Goal: Communication & Community: Participate in discussion

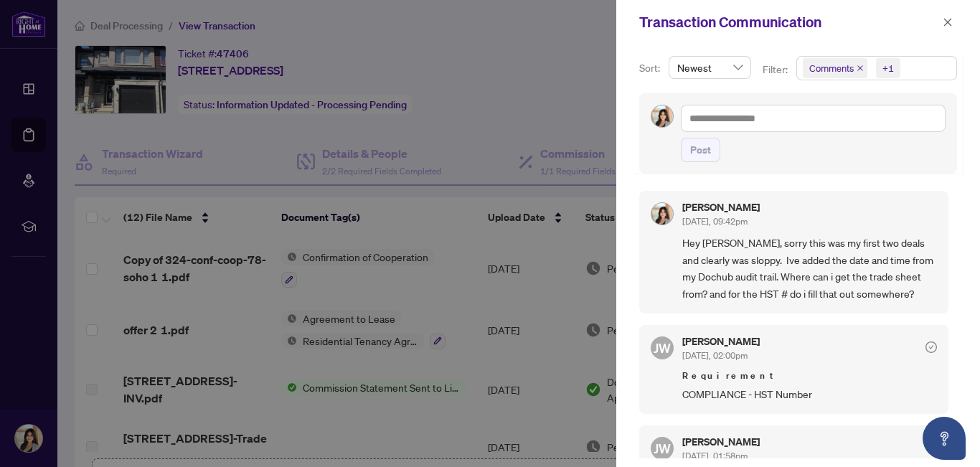
scroll to position [3, 0]
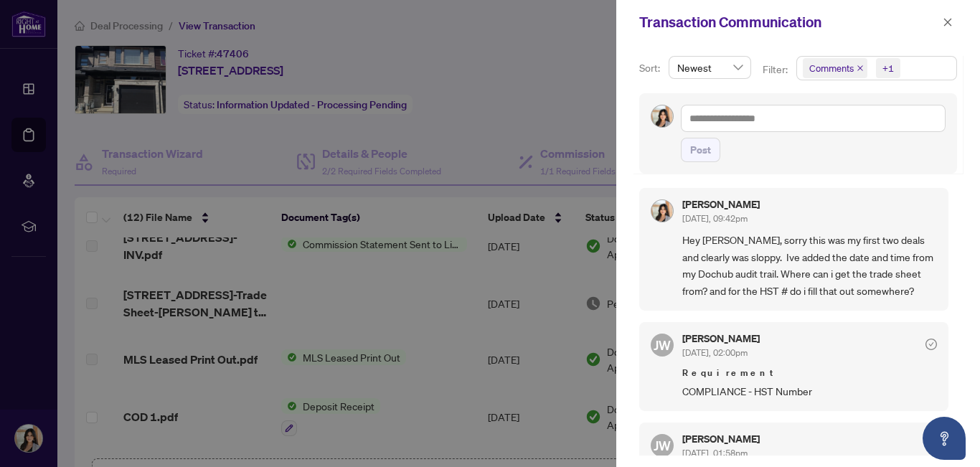
click at [808, 318] on div "[PERSON_NAME] [DATE], 09:42pm Hey [PERSON_NAME], sorry this was my first two de…" at bounding box center [798, 317] width 318 height 276
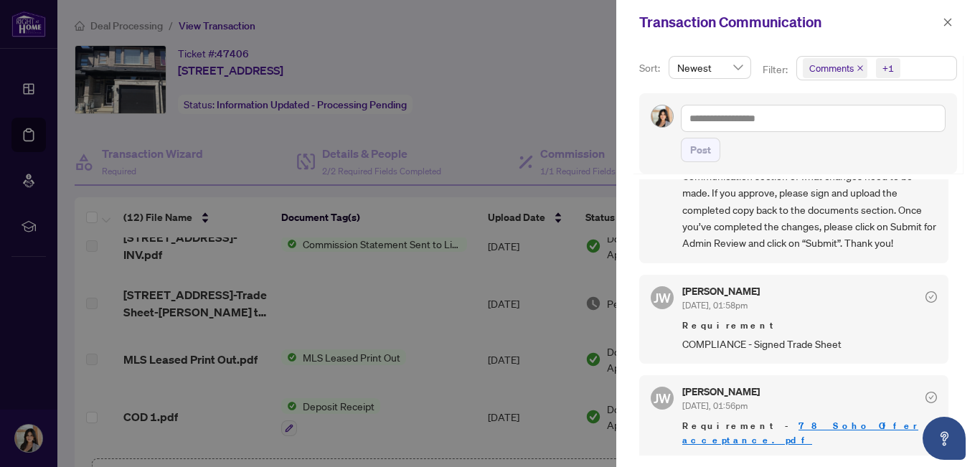
scroll to position [354, 0]
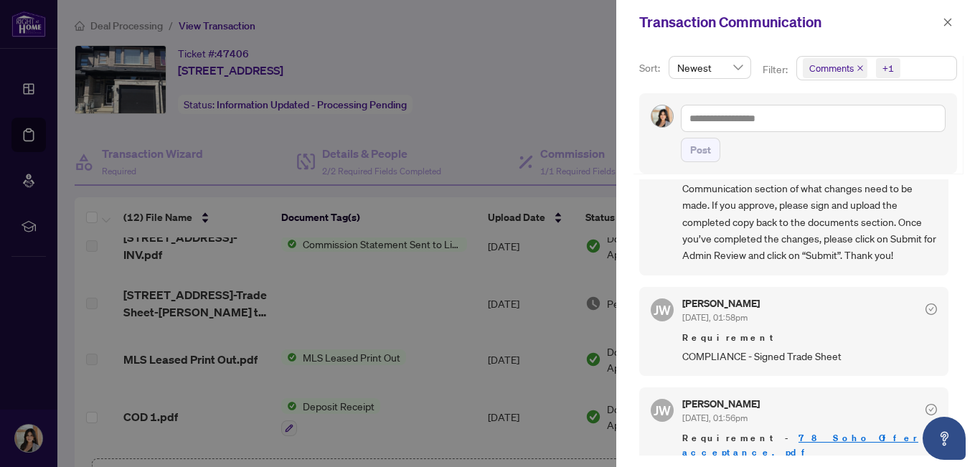
click at [765, 362] on span "COMPLIANCE - Signed Trade Sheet" at bounding box center [809, 356] width 255 height 16
click at [816, 366] on div "[PERSON_NAME] [DATE], 01:58pm Requirement COMPLIANCE - Signed Trade Sheet" at bounding box center [793, 331] width 309 height 89
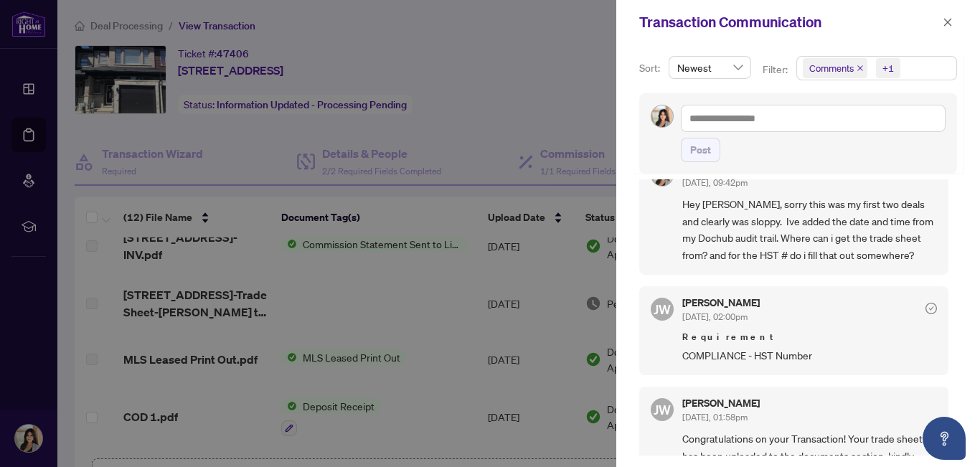
scroll to position [0, 0]
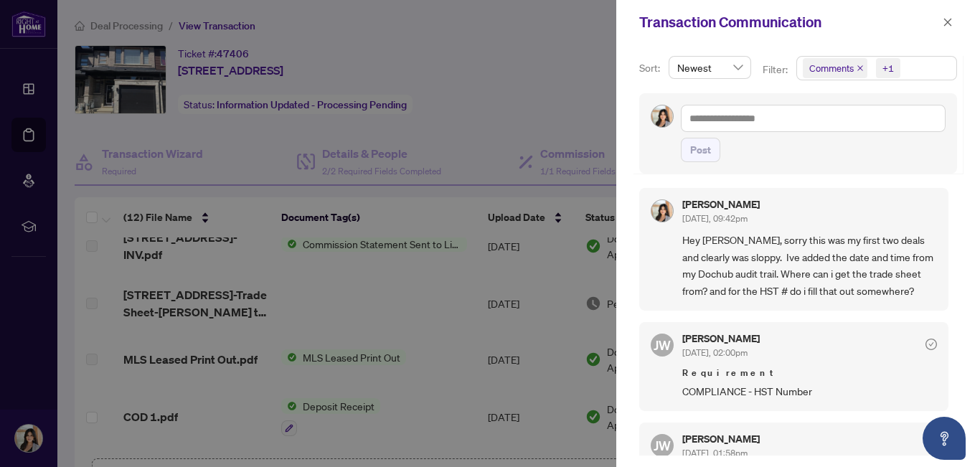
click at [532, 59] on div at bounding box center [490, 233] width 980 height 467
drag, startPoint x: 531, startPoint y: 57, endPoint x: 304, endPoint y: 50, distance: 227.4
click at [304, 50] on div at bounding box center [490, 233] width 980 height 467
click at [27, 158] on div at bounding box center [490, 233] width 980 height 467
click at [949, 19] on icon "close" at bounding box center [948, 22] width 8 height 8
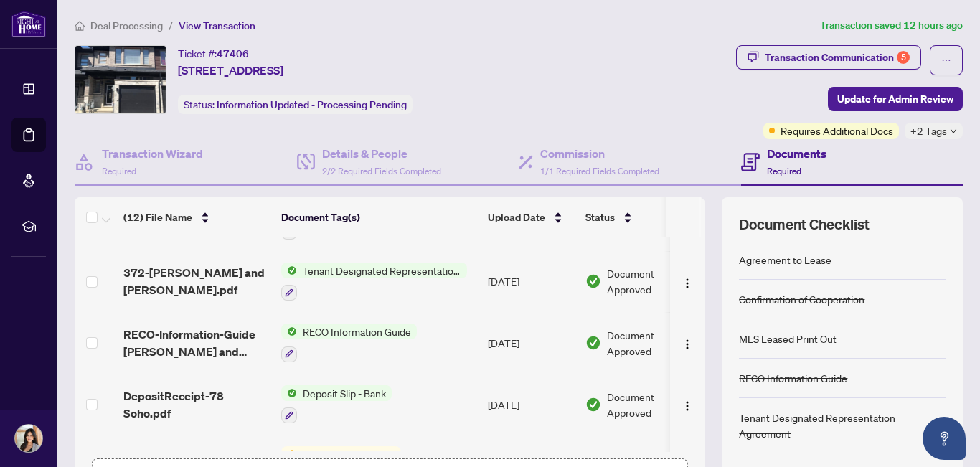
scroll to position [508, 0]
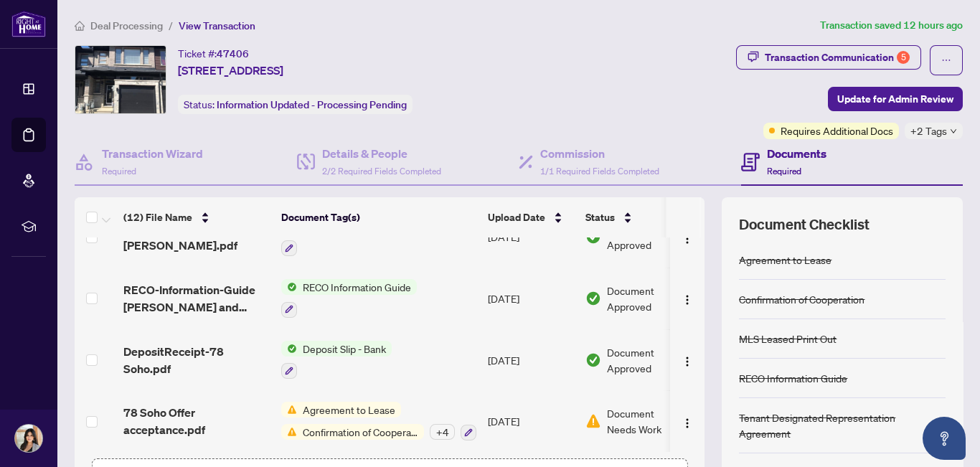
click at [440, 431] on div "+ 4" at bounding box center [442, 432] width 25 height 16
click at [539, 280] on td "[DATE]" at bounding box center [531, 298] width 98 height 62
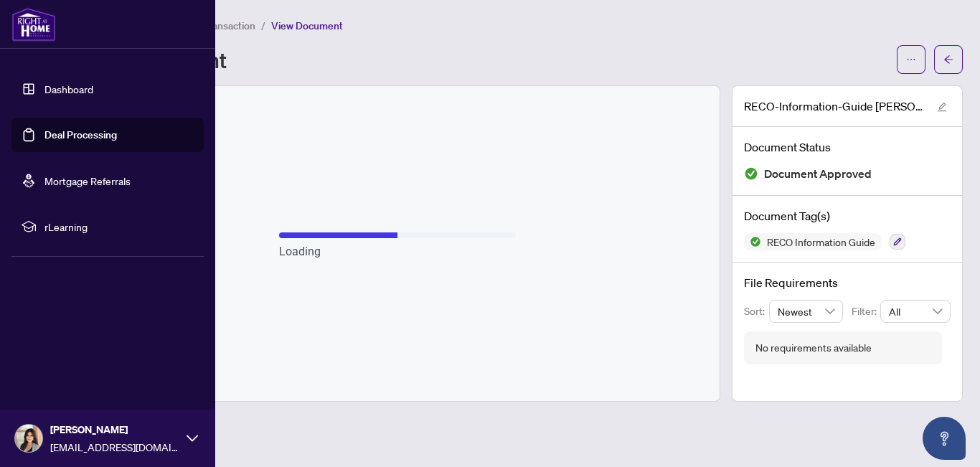
click at [48, 93] on link "Dashboard" at bounding box center [68, 88] width 49 height 13
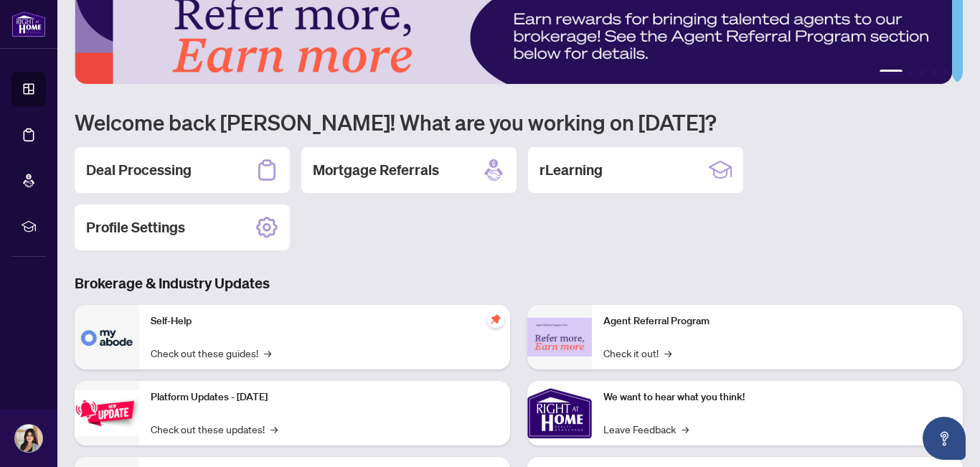
scroll to position [29, 0]
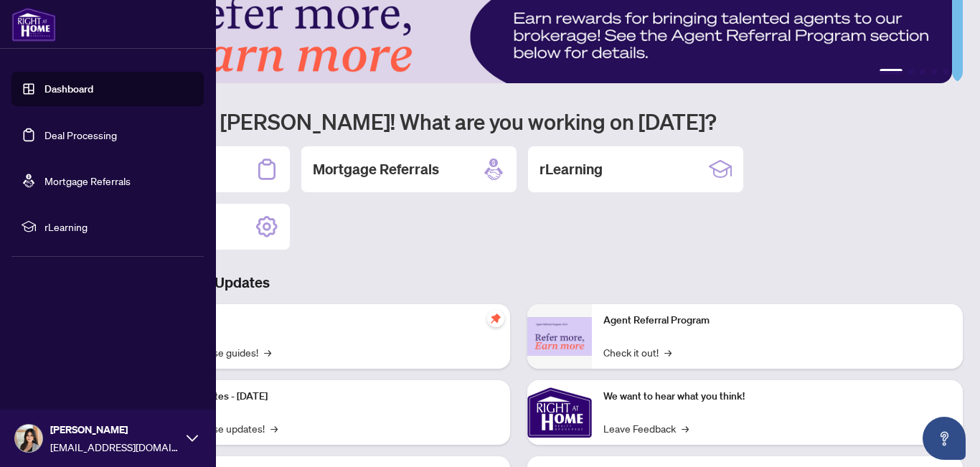
click at [44, 139] on link "Deal Processing" at bounding box center [80, 134] width 72 height 13
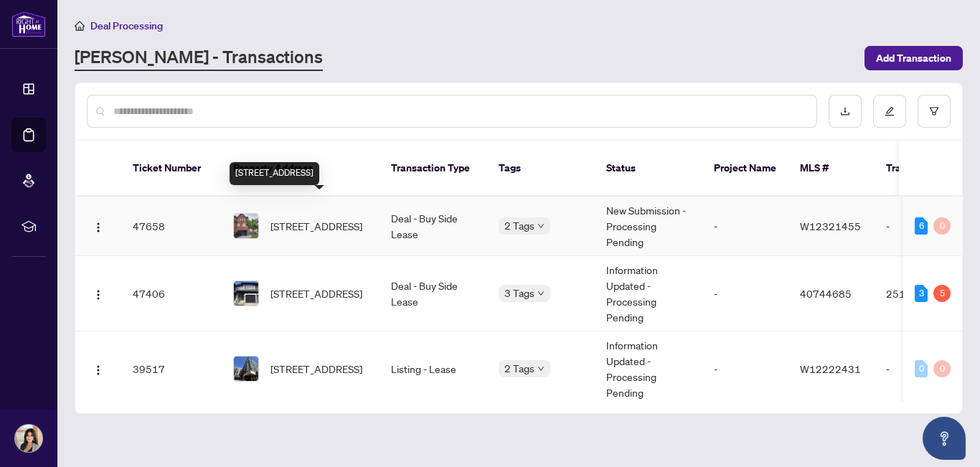
click at [313, 218] on span "[STREET_ADDRESS]" at bounding box center [316, 226] width 92 height 16
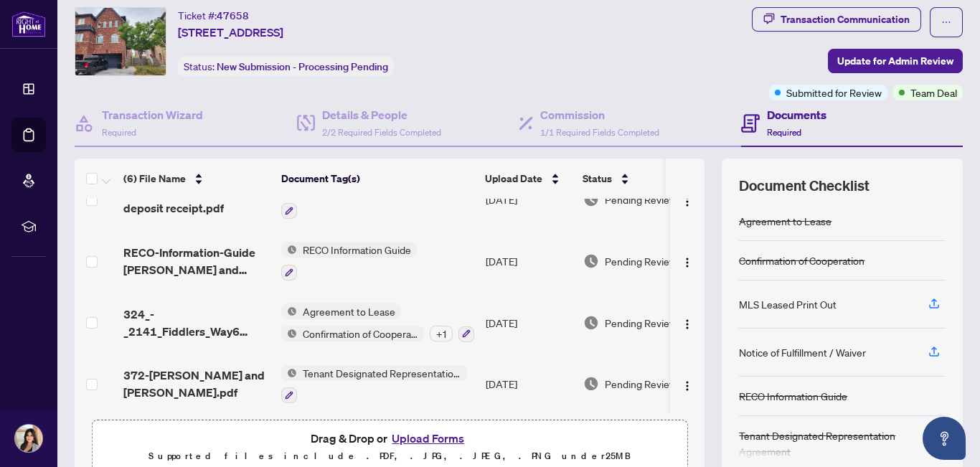
scroll to position [158, 0]
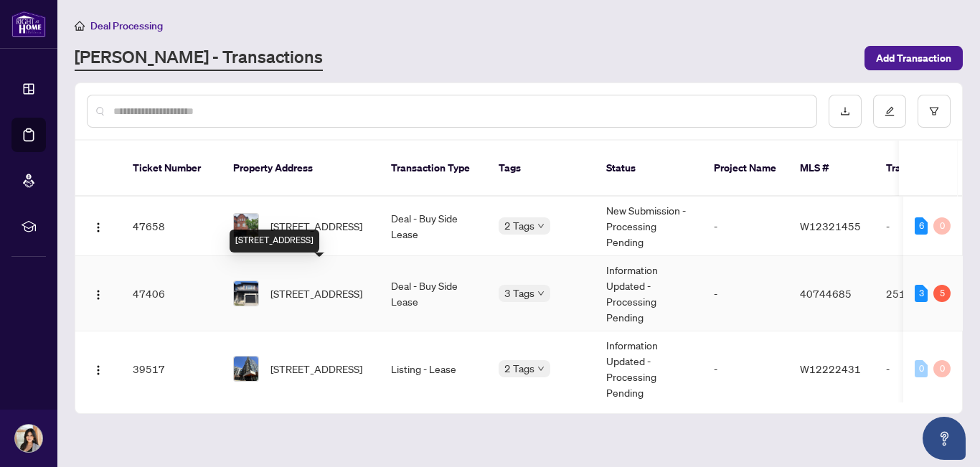
click at [301, 285] on span "[STREET_ADDRESS]" at bounding box center [316, 293] width 92 height 16
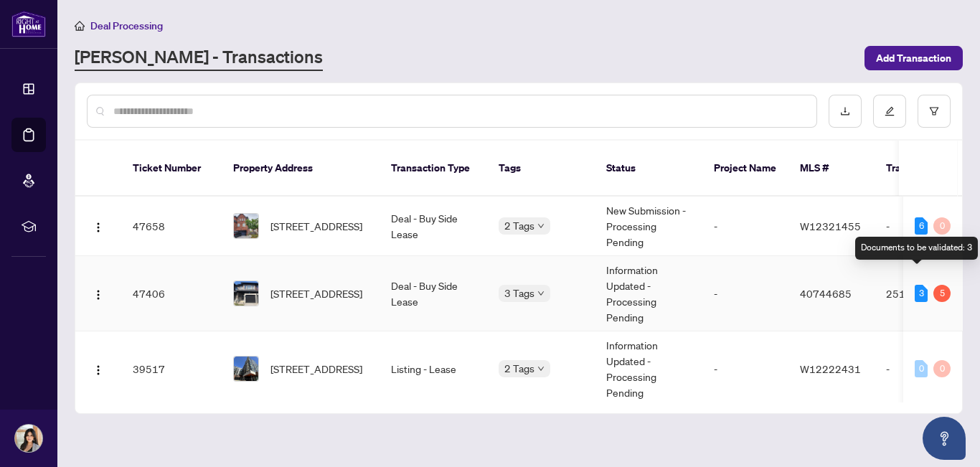
click at [916, 285] on div "3" at bounding box center [920, 293] width 13 height 17
click at [939, 285] on div "5" at bounding box center [941, 293] width 17 height 17
click at [937, 285] on div "5" at bounding box center [941, 293] width 17 height 17
click at [886, 280] on td "2512419" at bounding box center [924, 293] width 100 height 75
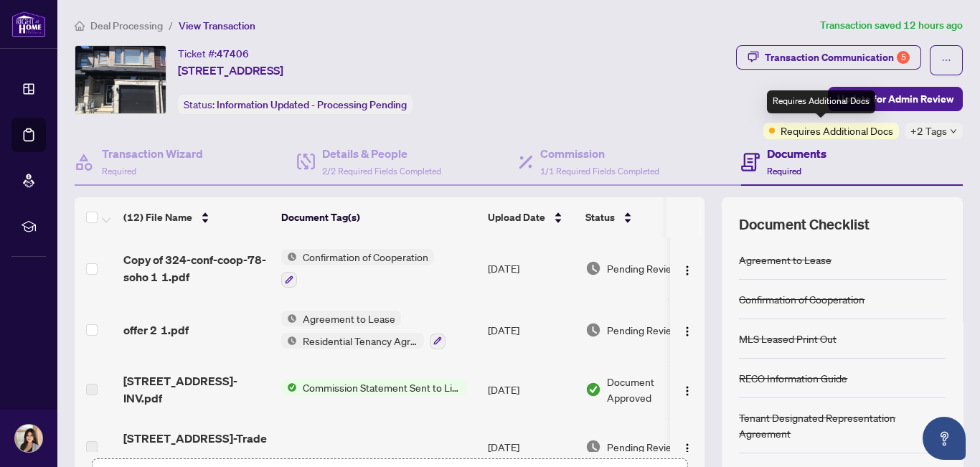
click at [850, 131] on span "Requires Additional Docs" at bounding box center [836, 131] width 113 height 16
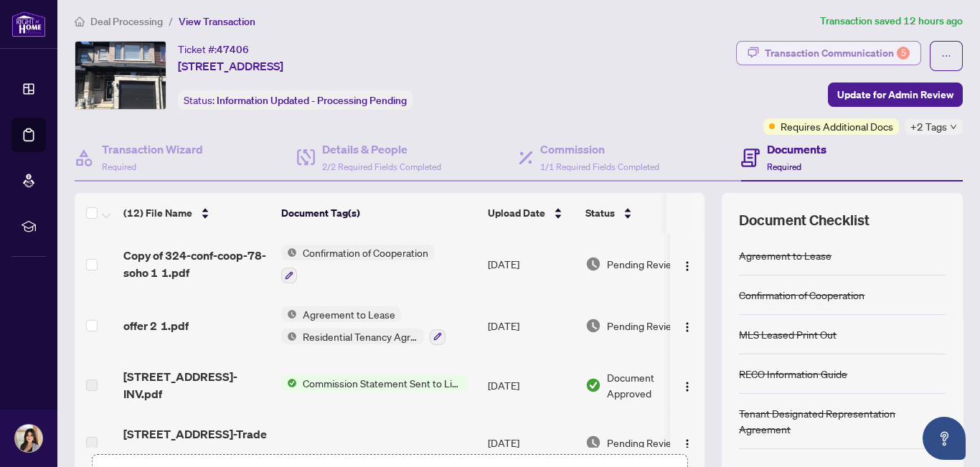
click at [797, 57] on div "Transaction Communication 5" at bounding box center [836, 53] width 145 height 23
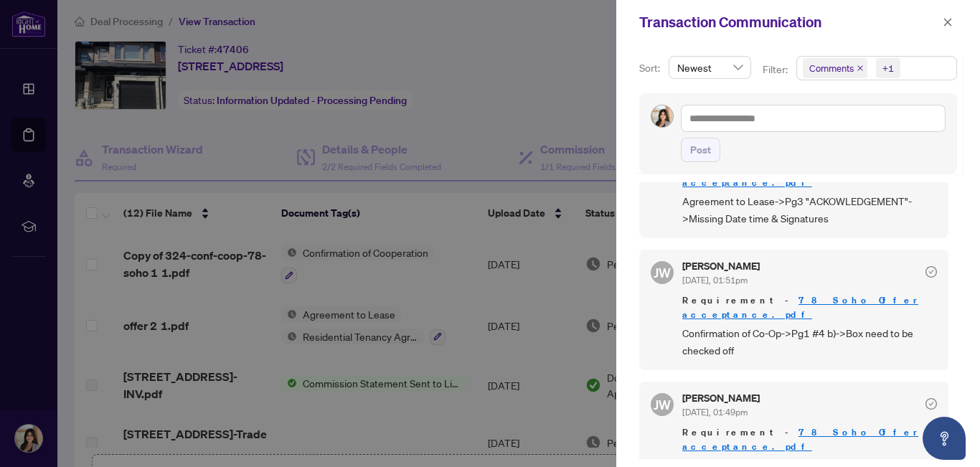
scroll to position [0, 0]
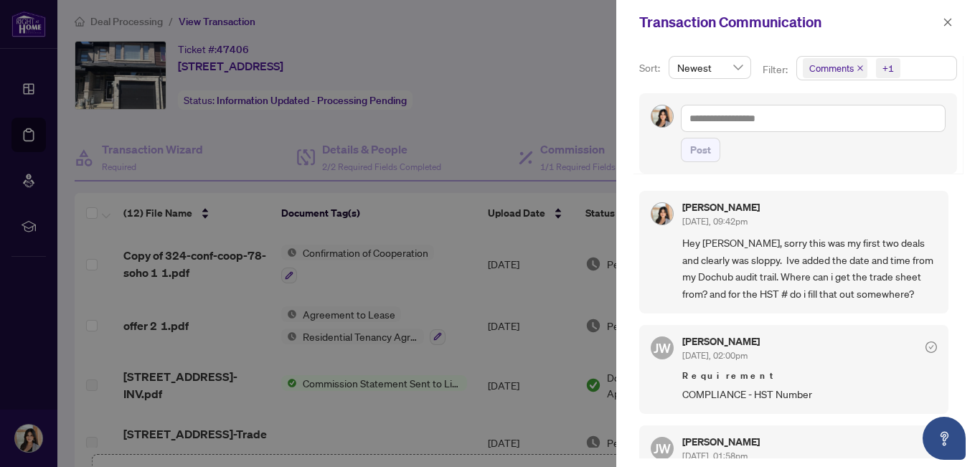
click at [765, 156] on div "Post" at bounding box center [813, 150] width 265 height 24
click at [734, 68] on span "Newest" at bounding box center [709, 68] width 65 height 22
click at [557, 58] on div at bounding box center [490, 233] width 980 height 467
click at [573, 72] on div at bounding box center [490, 233] width 980 height 467
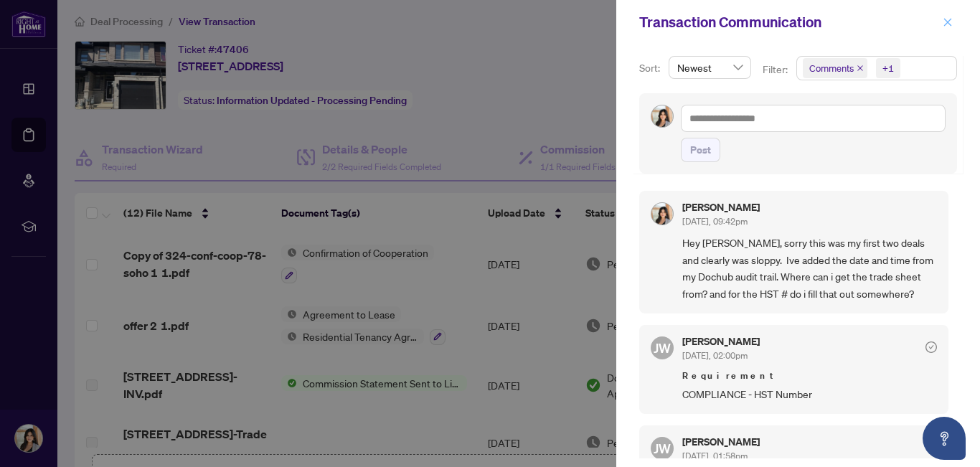
click at [944, 18] on icon "close" at bounding box center [947, 22] width 10 height 10
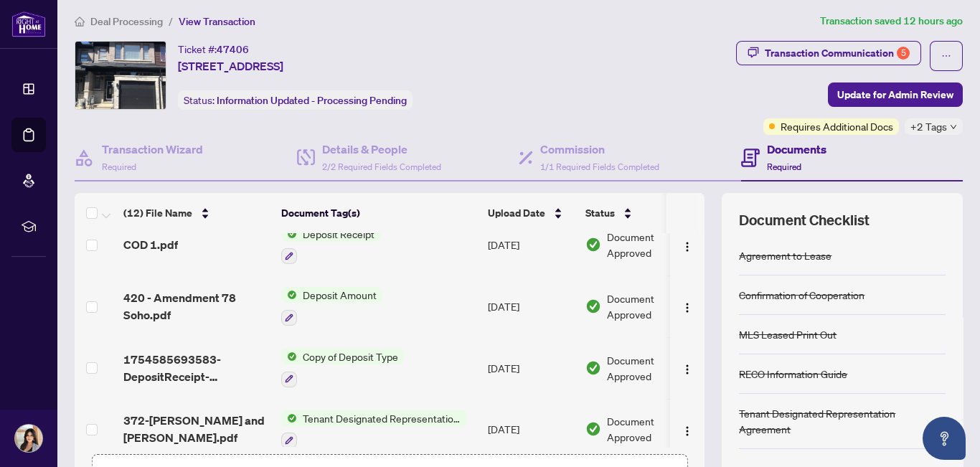
scroll to position [508, 0]
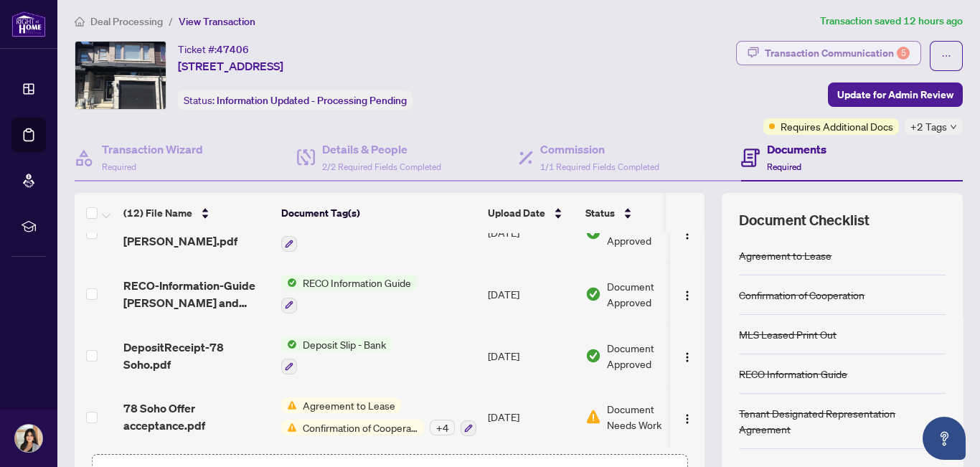
click at [796, 62] on div "Transaction Communication 5" at bounding box center [836, 53] width 145 height 23
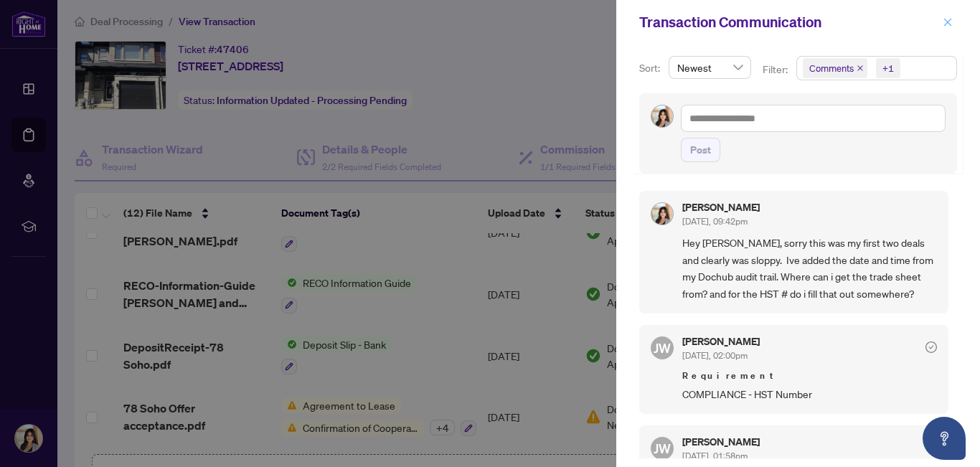
click at [947, 23] on icon "close" at bounding box center [947, 22] width 10 height 10
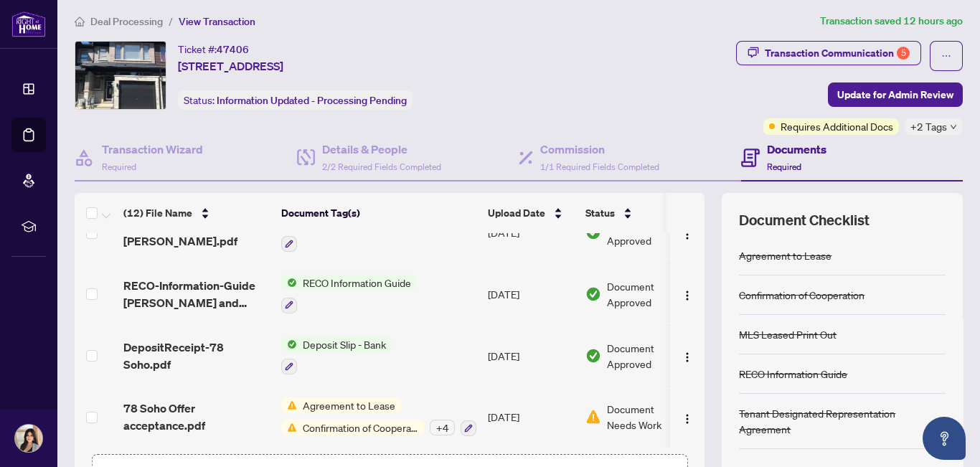
click at [762, 70] on div "Transaction Communication 5 Update for Admin Review Requires Additional Docs +2…" at bounding box center [770, 88] width 386 height 94
click at [812, 64] on span "Transaction Communication 5" at bounding box center [828, 56] width 185 height 30
click at [802, 47] on div "Transaction Communication 5" at bounding box center [836, 53] width 145 height 23
